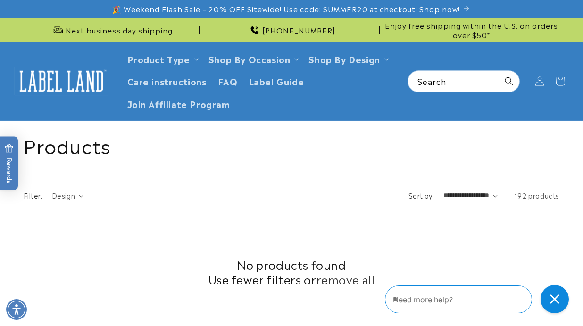
scroll to position [412, 0]
